Goal: Check status

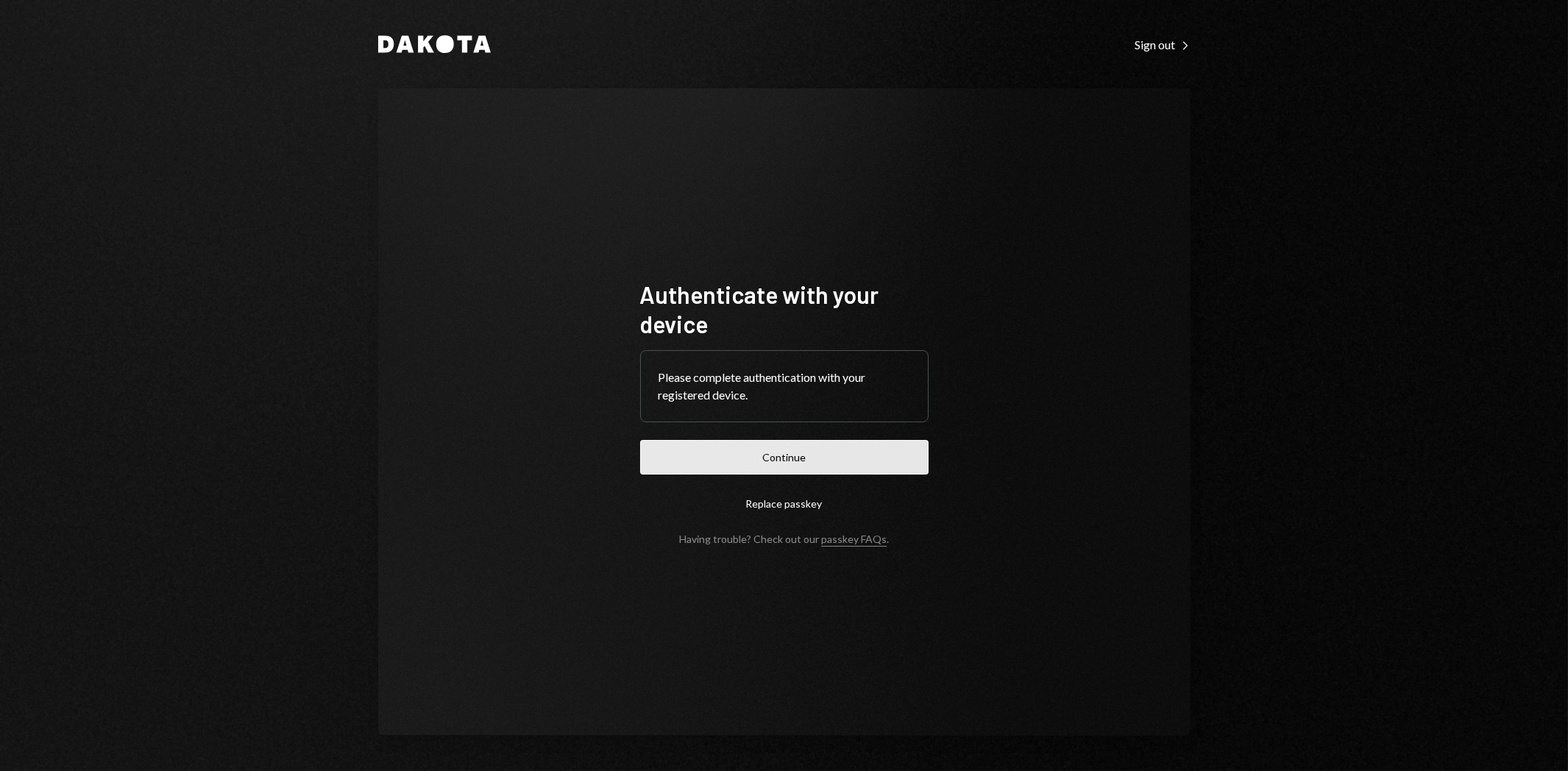
click at [751, 451] on button "Continue" at bounding box center [784, 458] width 288 height 35
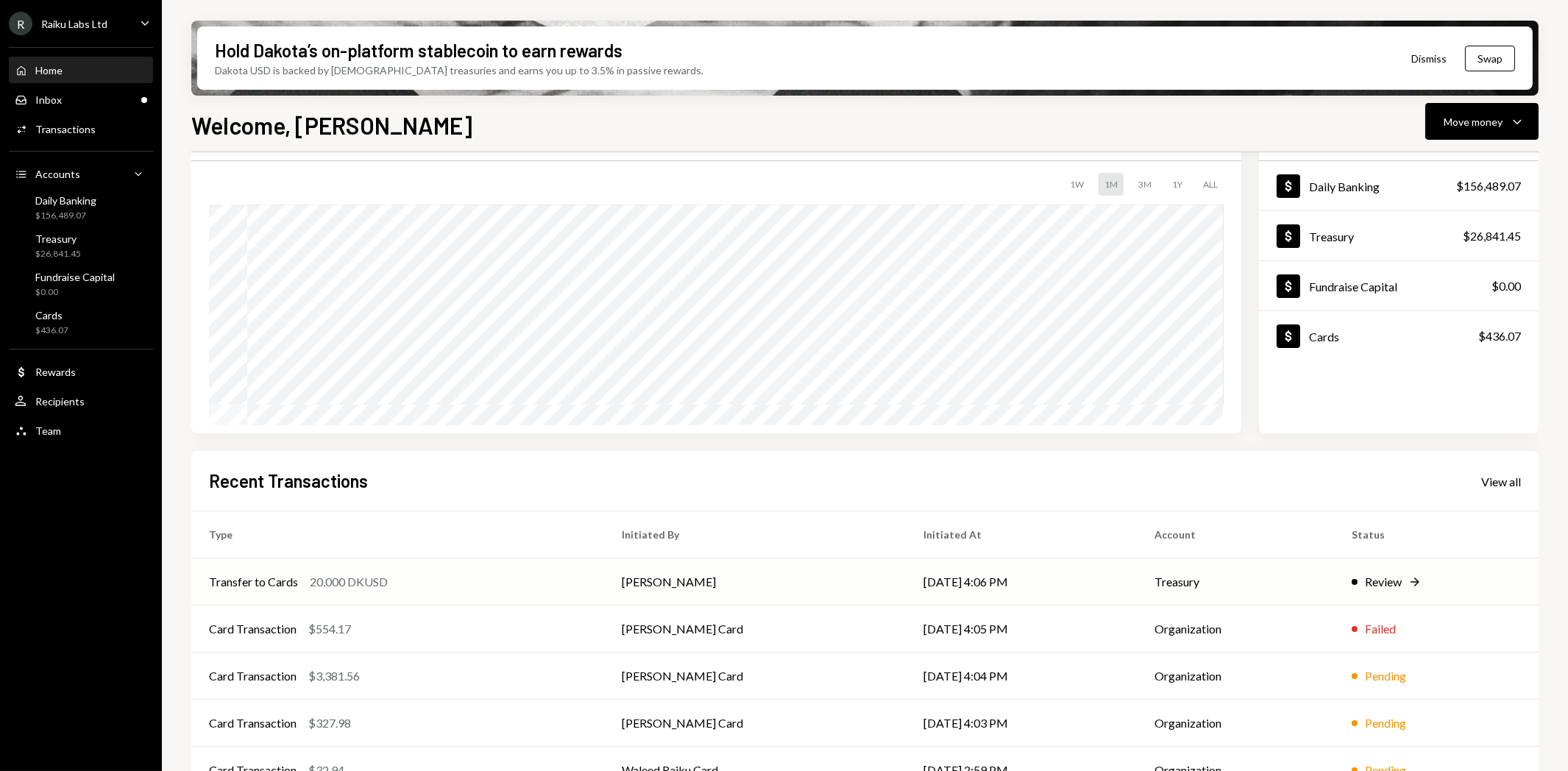
scroll to position [81, 0]
click at [1377, 578] on div "Review" at bounding box center [1383, 581] width 37 height 18
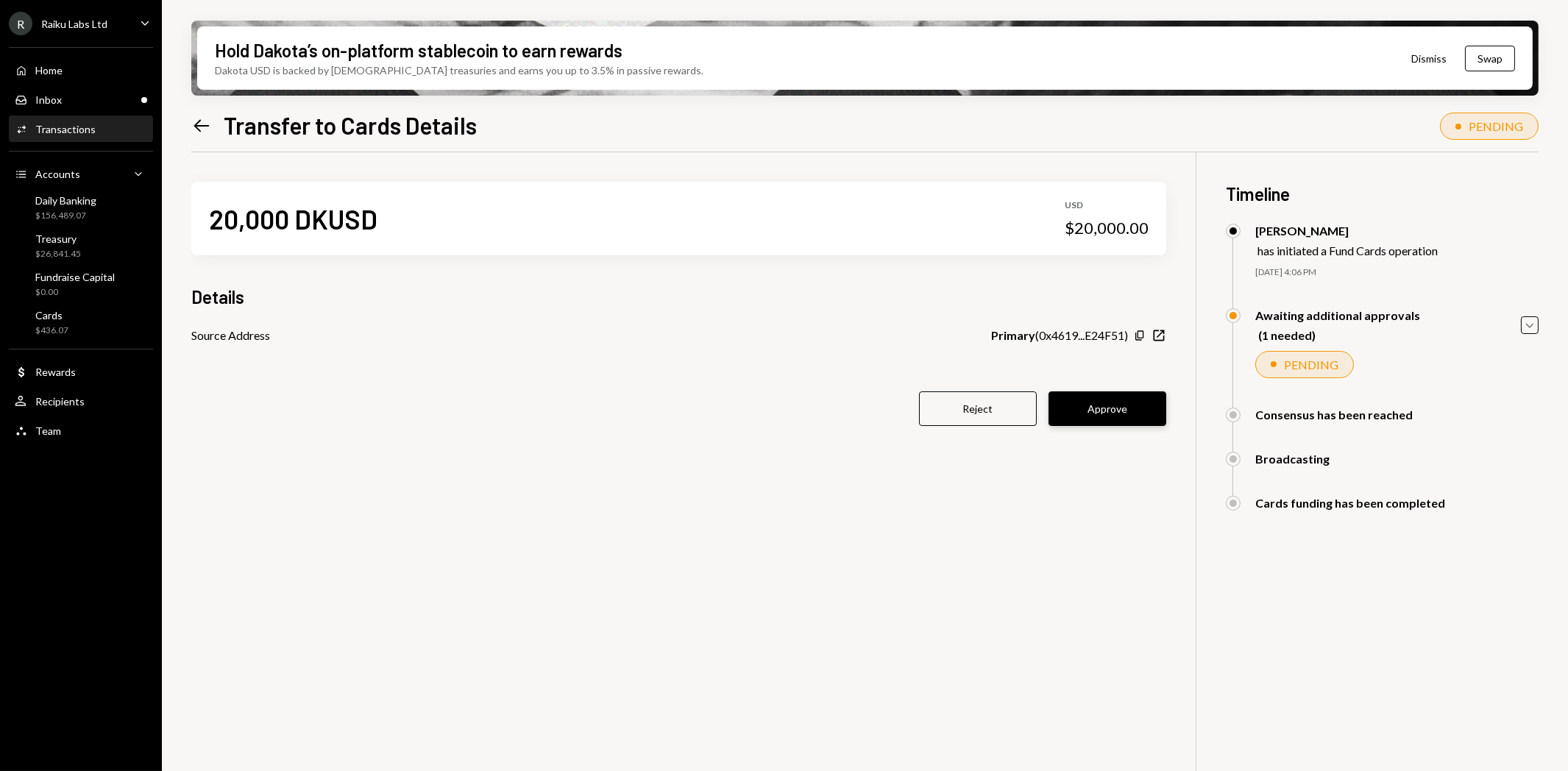
click at [1093, 416] on button "Approve" at bounding box center [1107, 409] width 117 height 35
